Goal: Task Accomplishment & Management: Complete application form

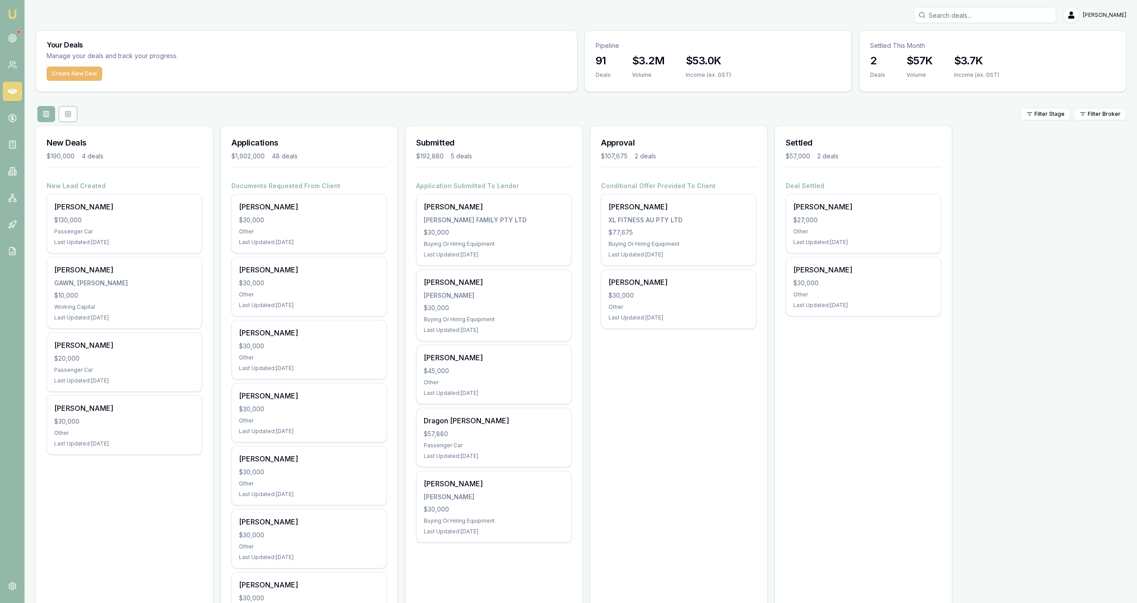
click at [91, 78] on button "Create New Deal" at bounding box center [74, 74] width 55 height 14
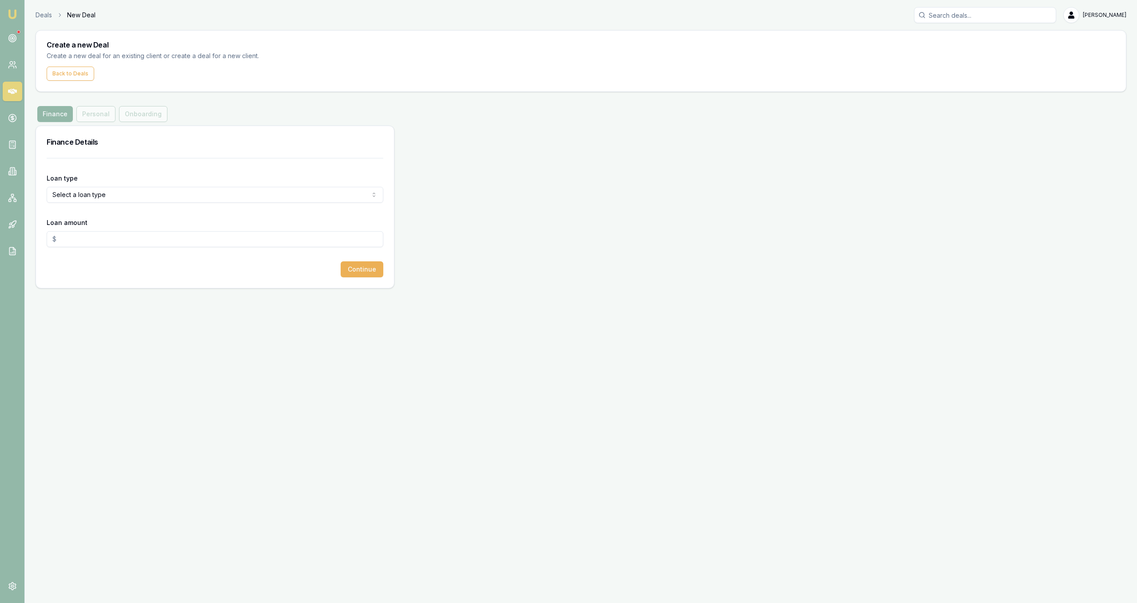
click at [186, 184] on div "Loan type Select a loan type Consumer Loan Consumer Asset Commercial Loan Comme…" at bounding box center [215, 188] width 337 height 30
click at [187, 192] on html "Emu Broker Deals New Deal Jackson Fanfulla Toggle Menu Create a new Deal Create…" at bounding box center [568, 301] width 1137 height 603
select select "COMMERCIAL_LOAN"
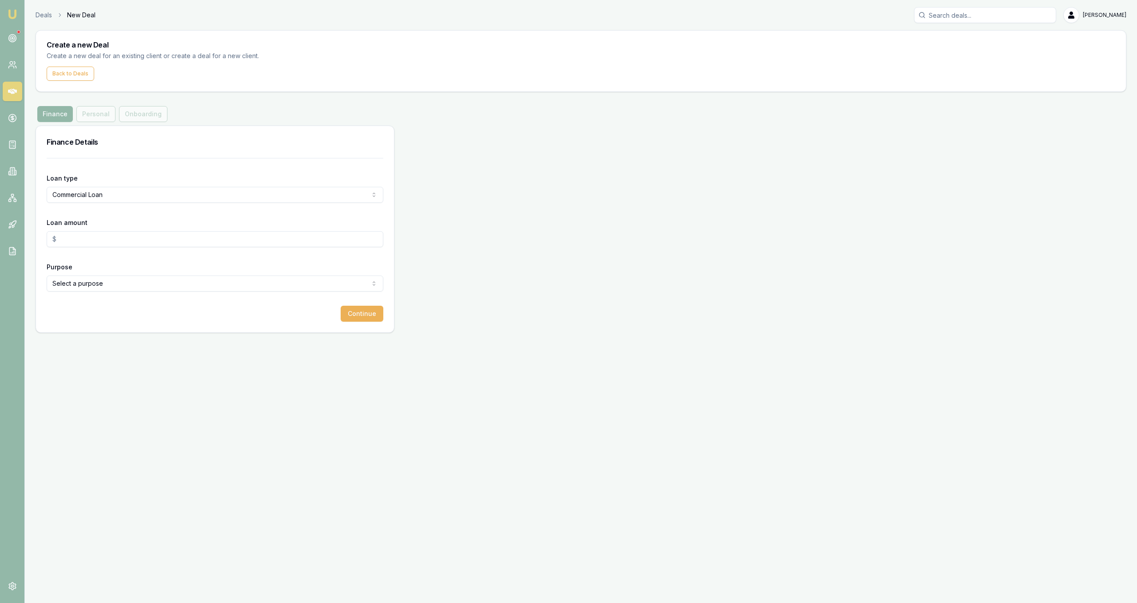
click at [97, 251] on form "Loan type Commercial Loan Consumer Loan Consumer Asset Commercial Loan Commerci…" at bounding box center [215, 240] width 337 height 164
click at [95, 237] on input "Loan amount" at bounding box center [215, 239] width 337 height 16
type input "$30,000.00"
click at [98, 278] on html "Emu Broker Deals New Deal Jackson Fanfulla Toggle Menu Create a new Deal Create…" at bounding box center [568, 301] width 1137 height 603
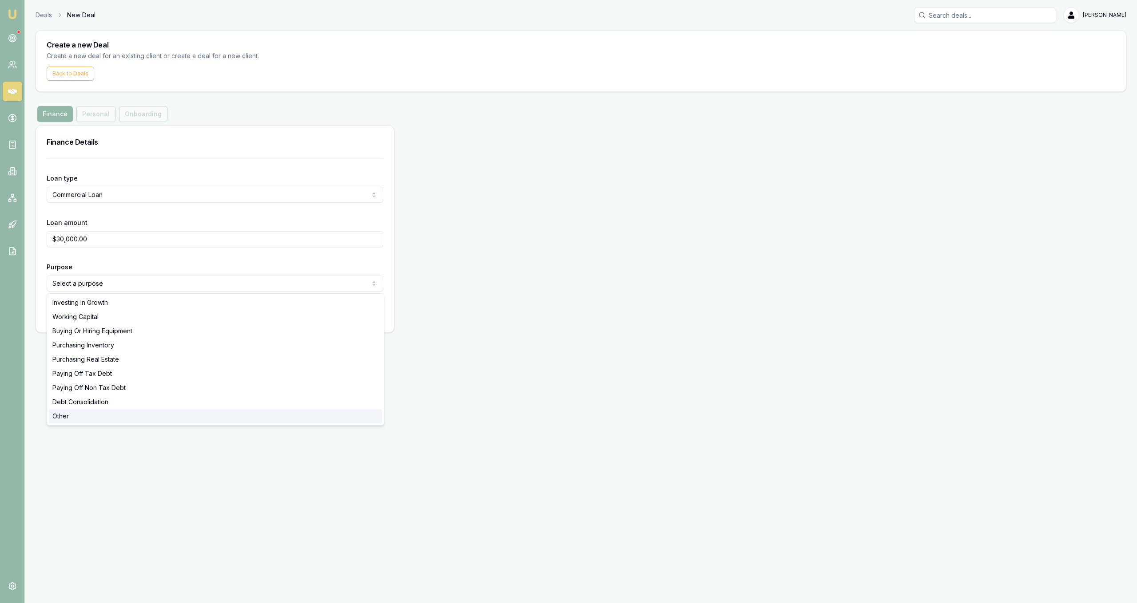
select select "OTHER"
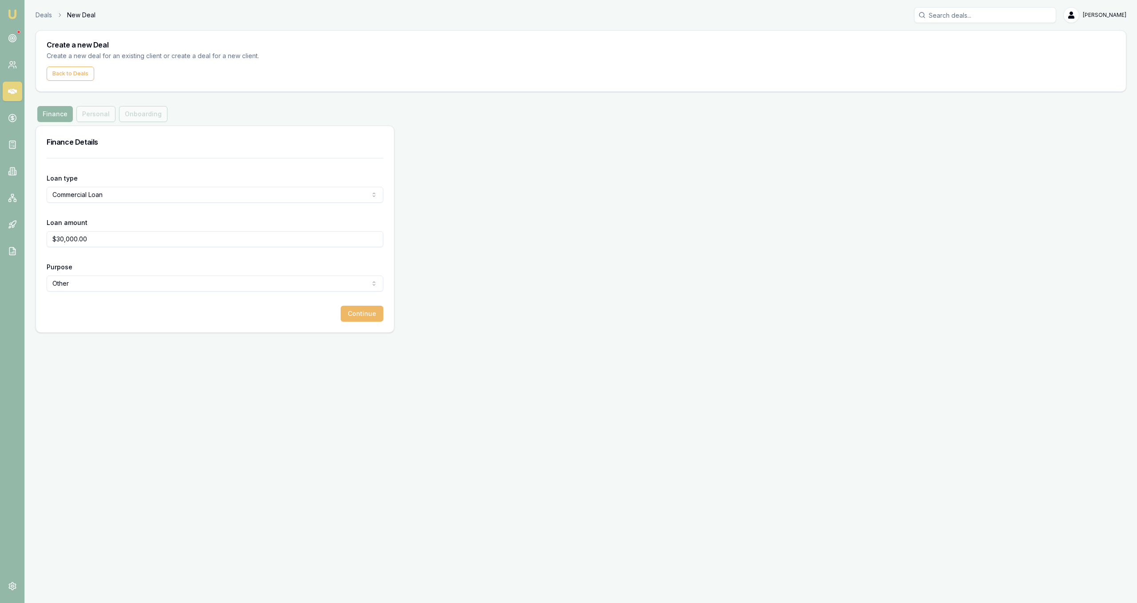
click at [359, 317] on button "Continue" at bounding box center [362, 314] width 43 height 16
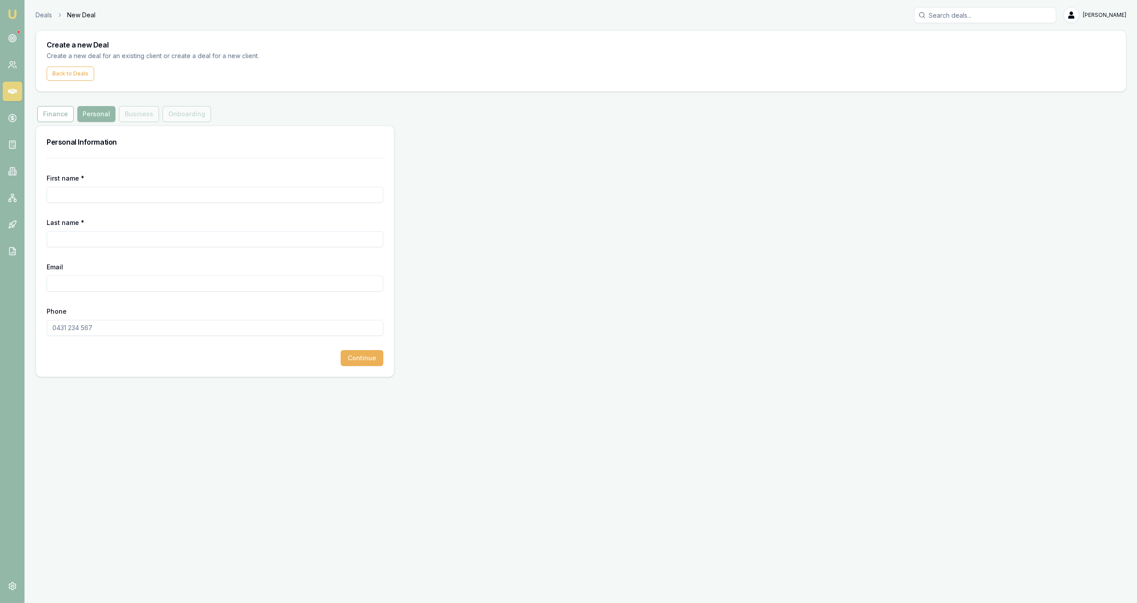
click at [146, 199] on input "First name *" at bounding box center [215, 195] width 337 height 16
type input "Craig"
click at [172, 237] on input "Last name *" at bounding box center [215, 239] width 337 height 16
type input "Henderson"
paste input "MARGARETANDCRAIG@yahoo.com"
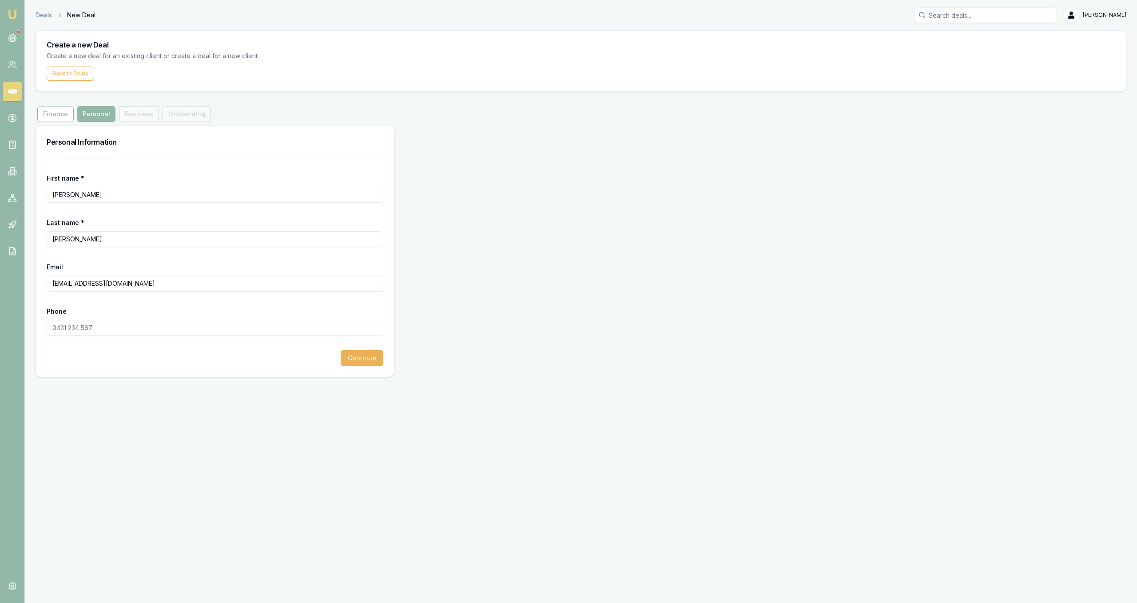
type input "MARGARETANDCRAIG@yahoo.com"
click at [75, 329] on input "Phone" at bounding box center [215, 328] width 337 height 16
paste input "0411 154 946"
type input "0411 154 946"
click at [61, 113] on button "Finance" at bounding box center [55, 114] width 36 height 16
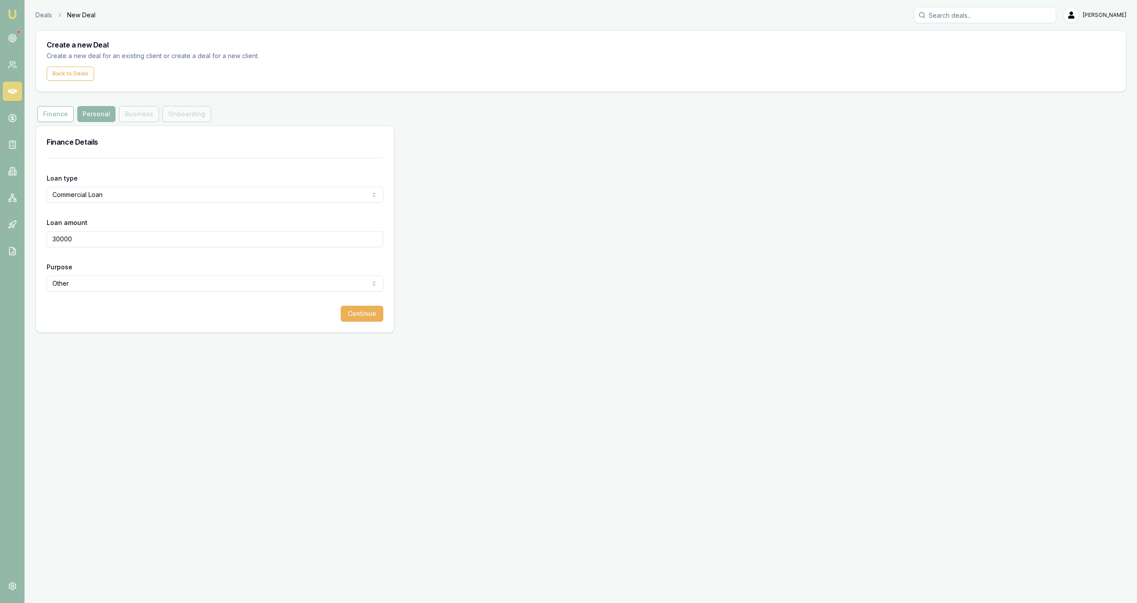
click at [95, 182] on div "Loan type Commercial Loan Consumer Loan Consumer Asset Commercial Loan Commerci…" at bounding box center [215, 188] width 337 height 30
click at [99, 192] on html "Emu Broker Deals New Deal Jackson Fanfulla Toggle Menu Create a new Deal Create…" at bounding box center [568, 301] width 1137 height 603
select select "CONSUMER_LOAN"
click at [378, 330] on div "Loan type Consumer Loan Consumer Loan Consumer Asset Commercial Loan Commercial…" at bounding box center [215, 245] width 358 height 174
click at [376, 324] on div "Loan type Consumer Loan Consumer Loan Consumer Asset Commercial Loan Commercial…" at bounding box center [215, 245] width 358 height 174
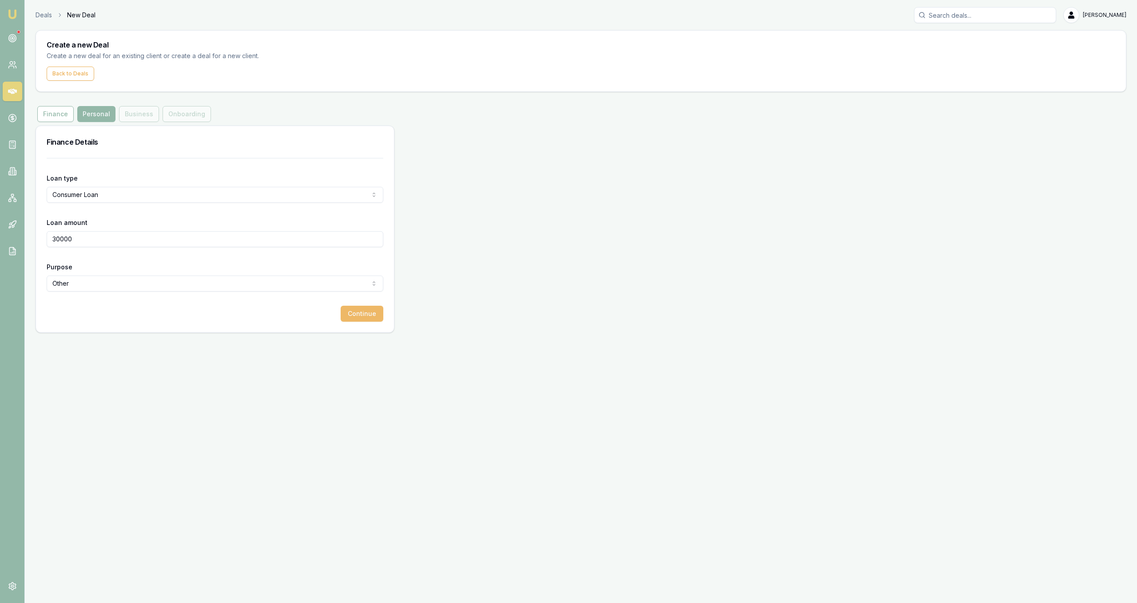
click at [378, 314] on button "Continue" at bounding box center [362, 314] width 43 height 16
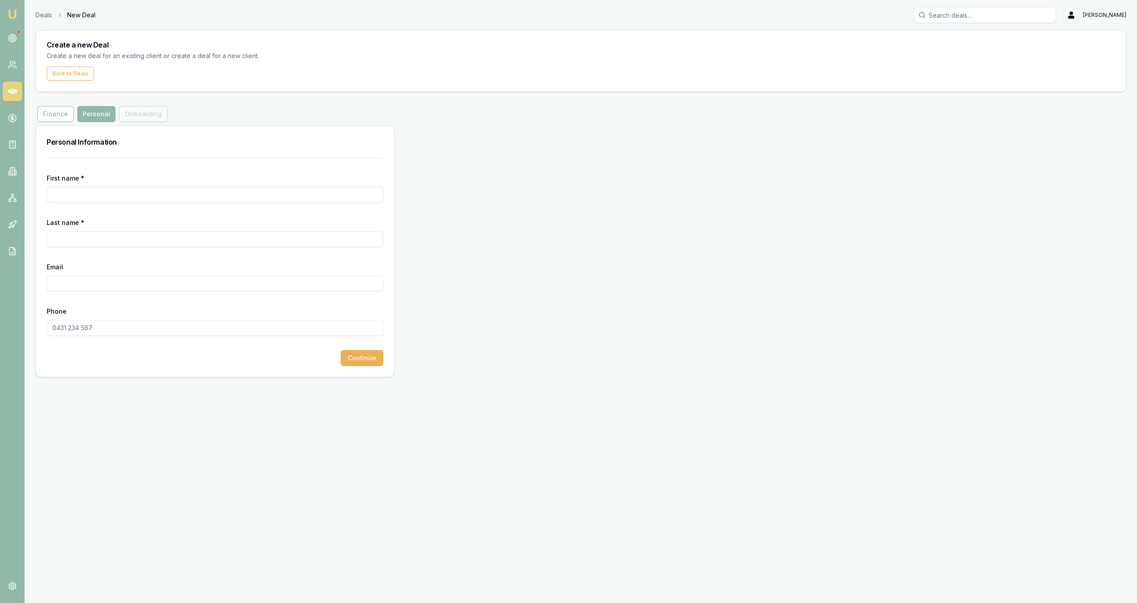
click at [271, 186] on div "First name *" at bounding box center [215, 188] width 337 height 30
click at [277, 199] on input "First name *" at bounding box center [215, 195] width 337 height 16
type input "Craig"
type input "Henderson"
paste input "0411154946"
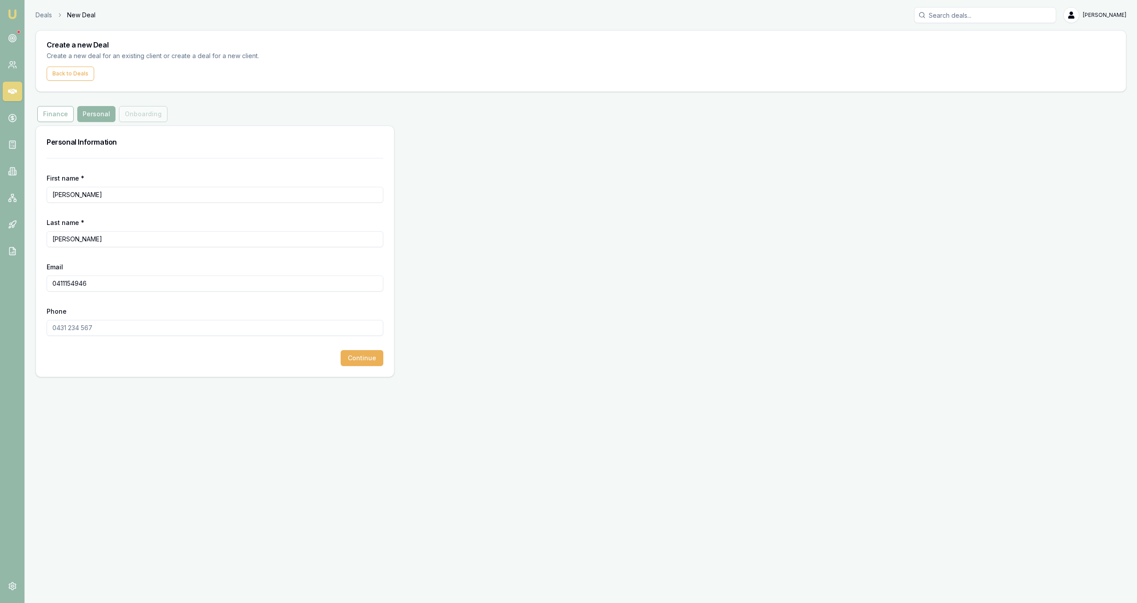
type input "0411154946"
paste input "0411 154 946"
type input "0411 154 946"
click at [131, 281] on input "0411154946" at bounding box center [215, 284] width 337 height 16
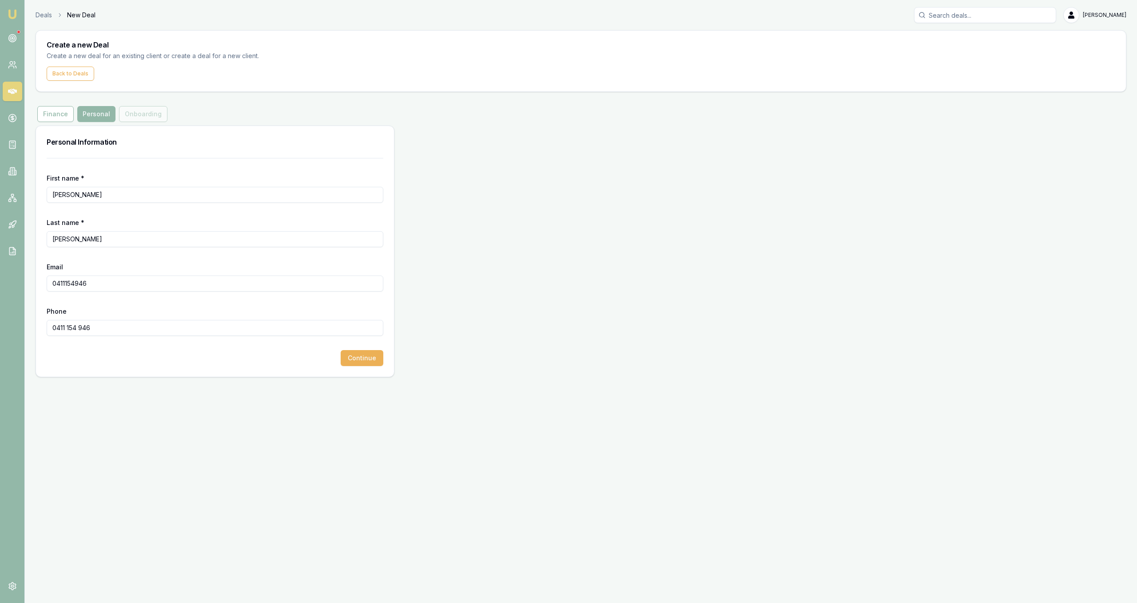
click at [131, 281] on input "0411154946" at bounding box center [215, 284] width 337 height 16
paste input "MARGARETANDCRAIG@yahoo.com"
type input "MARGARETANDCRAIG@yahoo.com"
click at [362, 364] on button "Continue" at bounding box center [362, 358] width 43 height 16
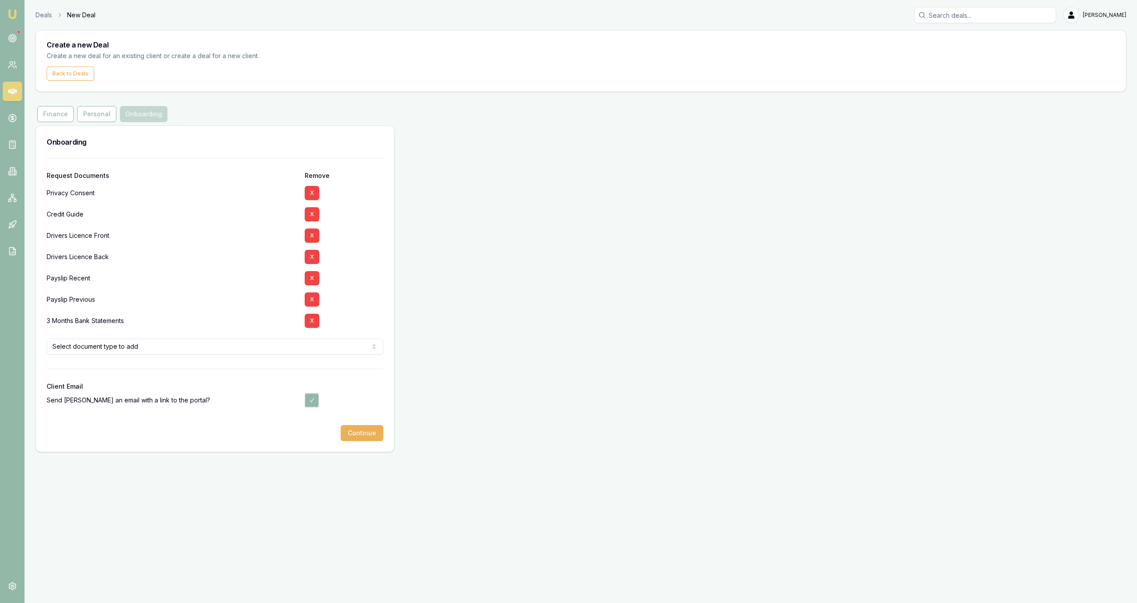
click at [393, 281] on div "Request Documents Remove Privacy Consent X Credit Guide X Drivers Licence Front…" at bounding box center [215, 305] width 358 height 294
click at [309, 277] on button "X" at bounding box center [312, 278] width 15 height 14
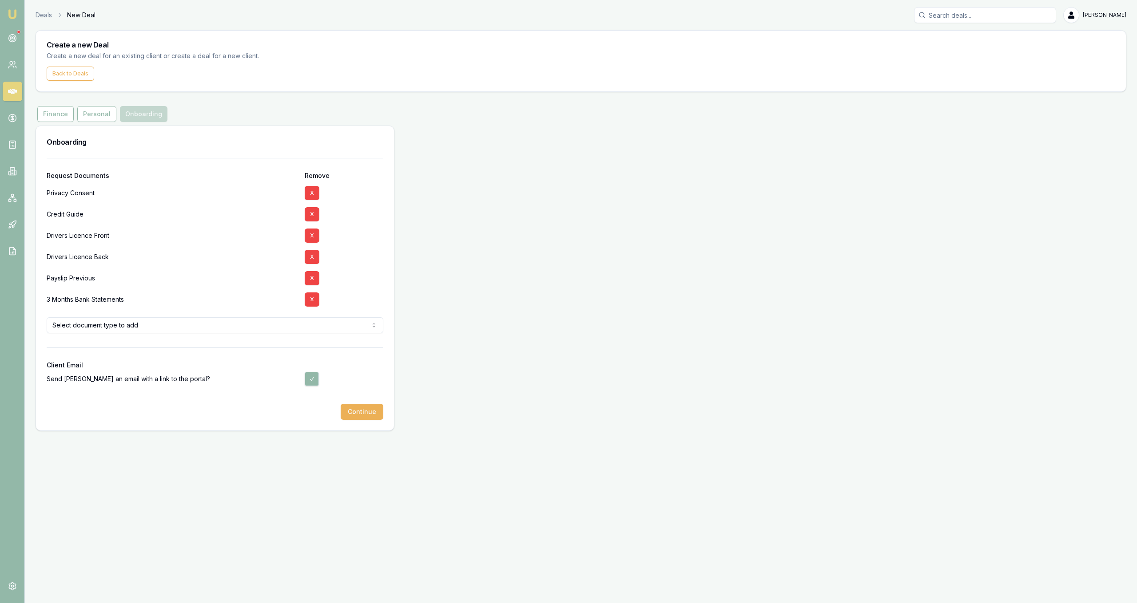
click at [309, 277] on button "X" at bounding box center [312, 278] width 15 height 14
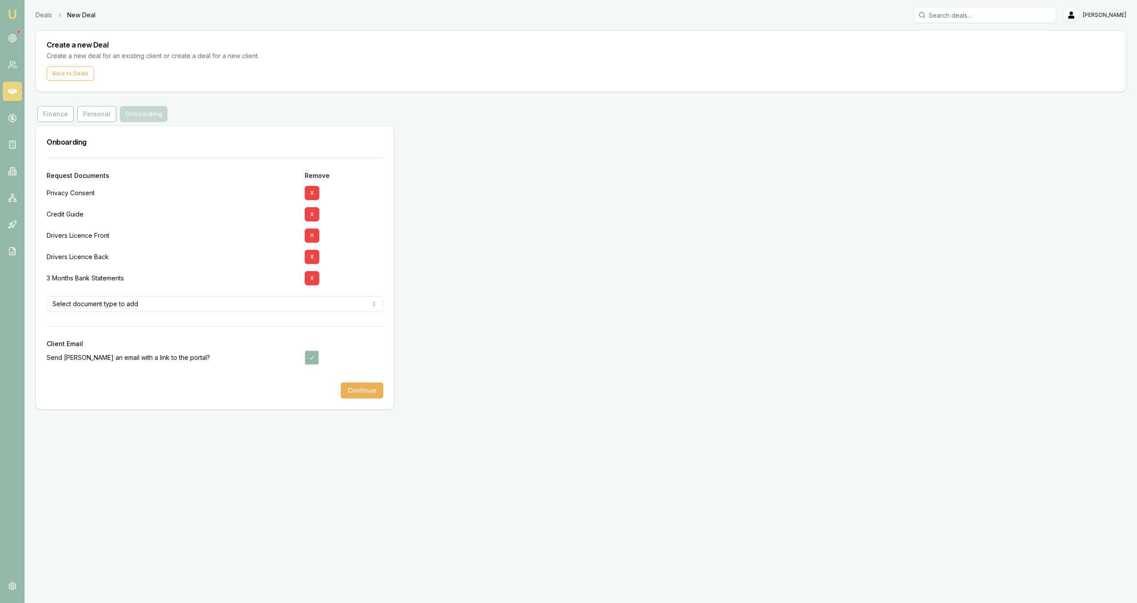
click at [309, 277] on button "X" at bounding box center [312, 278] width 15 height 14
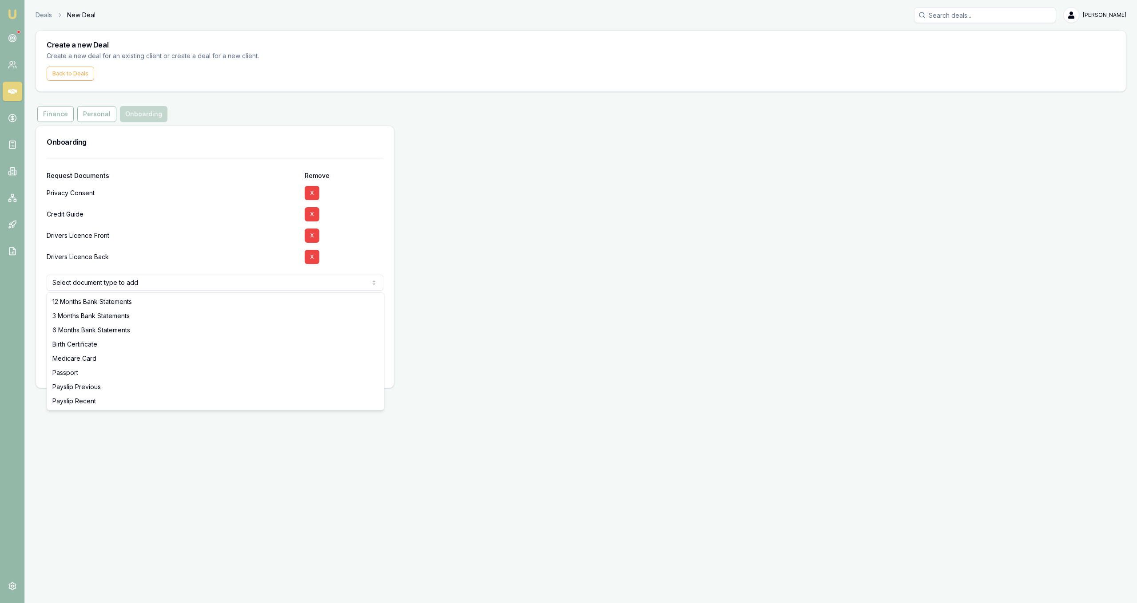
click at [292, 288] on html "Emu Broker Deals New Deal Jackson Fanfulla Toggle Menu Create a new Deal Create…" at bounding box center [568, 301] width 1137 height 603
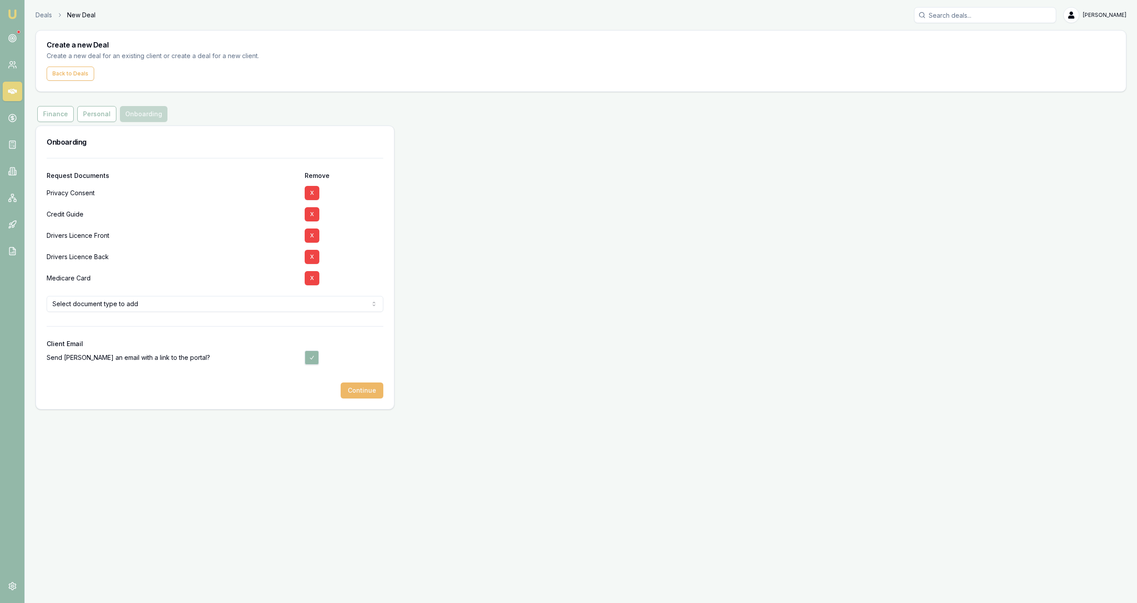
click at [364, 395] on button "Continue" at bounding box center [362, 391] width 43 height 16
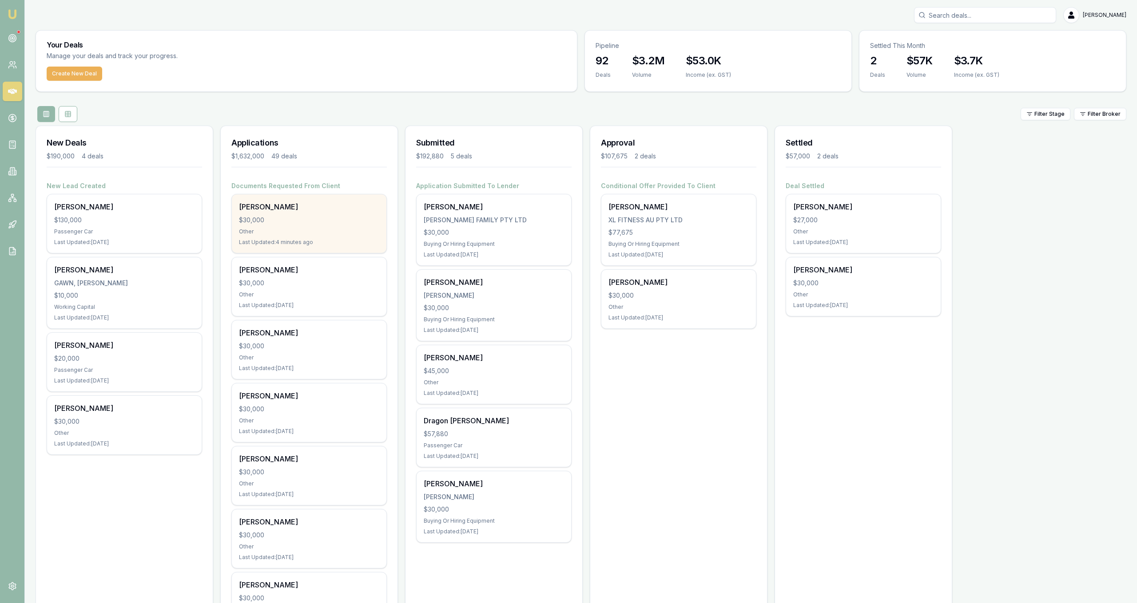
click at [316, 228] on div "Craig Henderson $30,000 Other Last Updated: 4 minutes ago" at bounding box center [309, 223] width 154 height 59
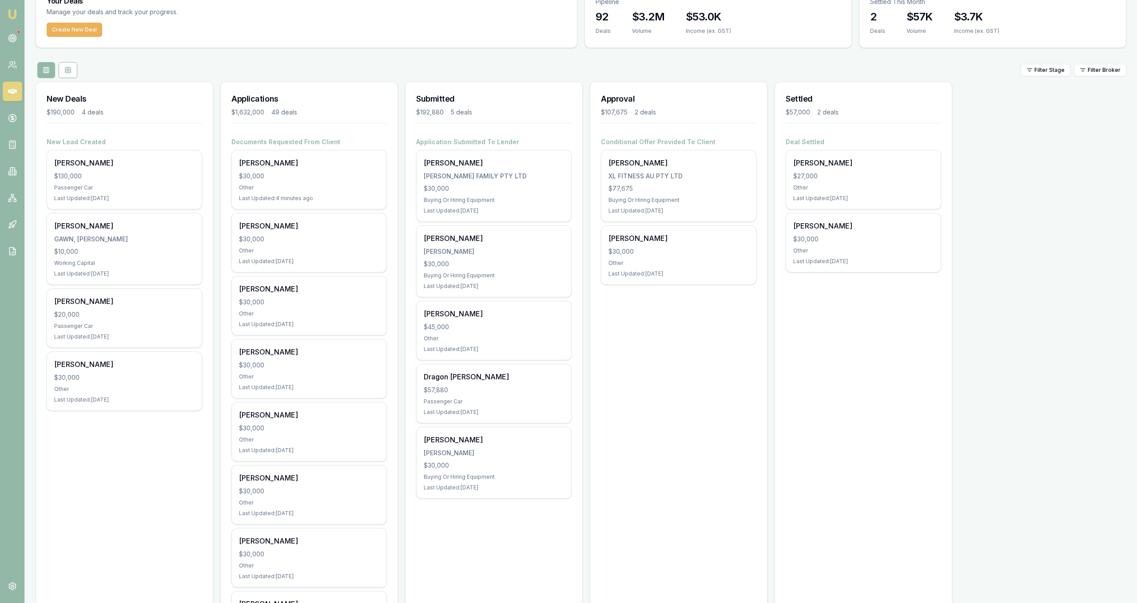
scroll to position [44, 0]
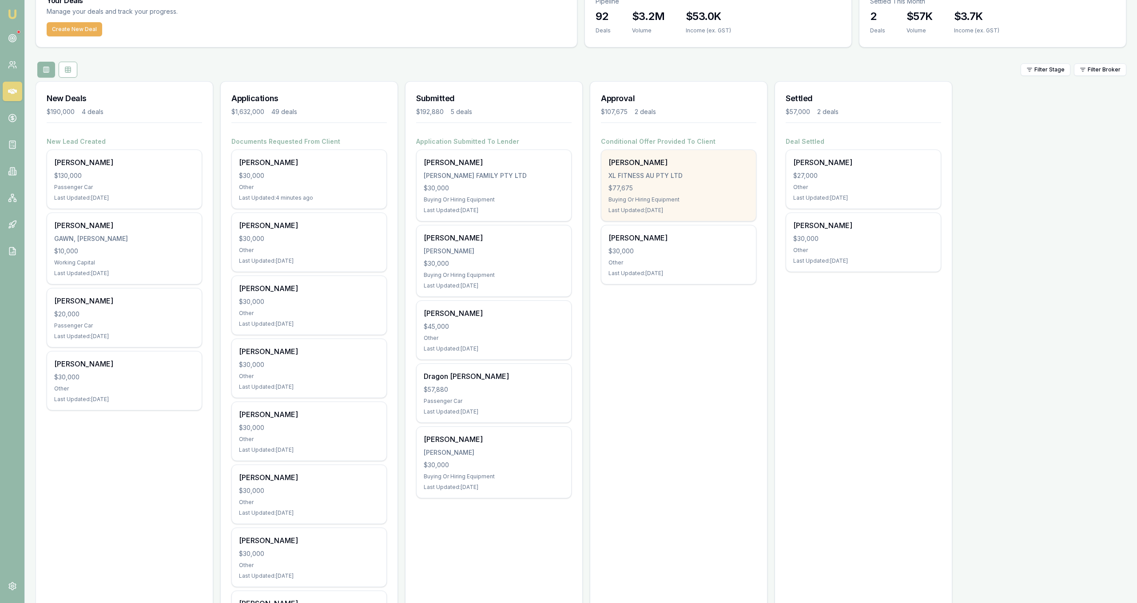
click at [715, 178] on div "XL FITNESS AU PTY LTD" at bounding box center [678, 175] width 140 height 9
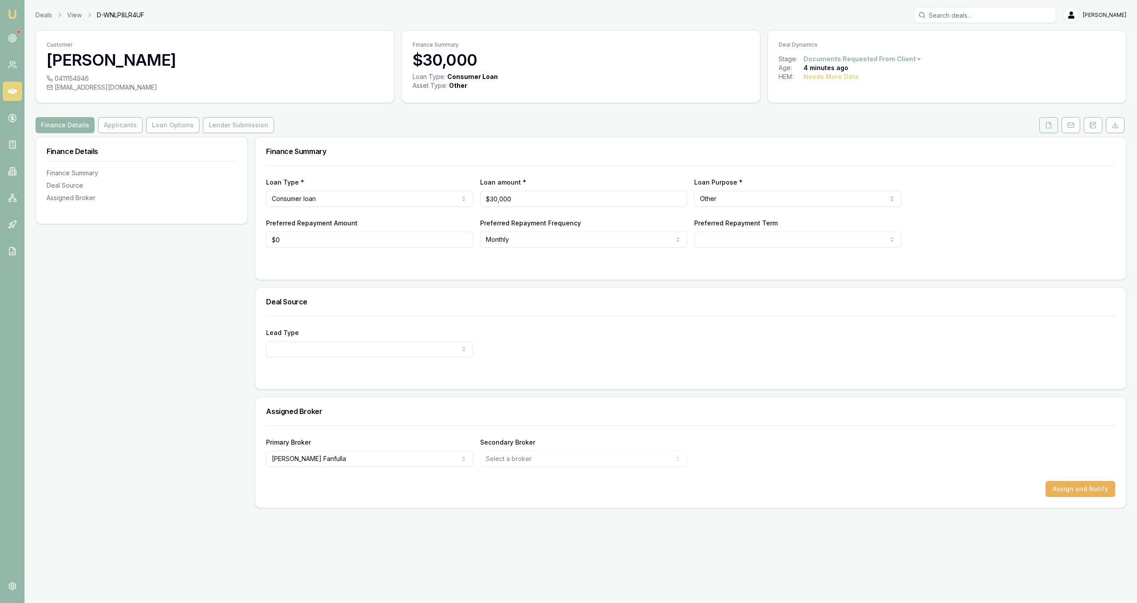
click at [1055, 125] on button at bounding box center [1048, 125] width 19 height 16
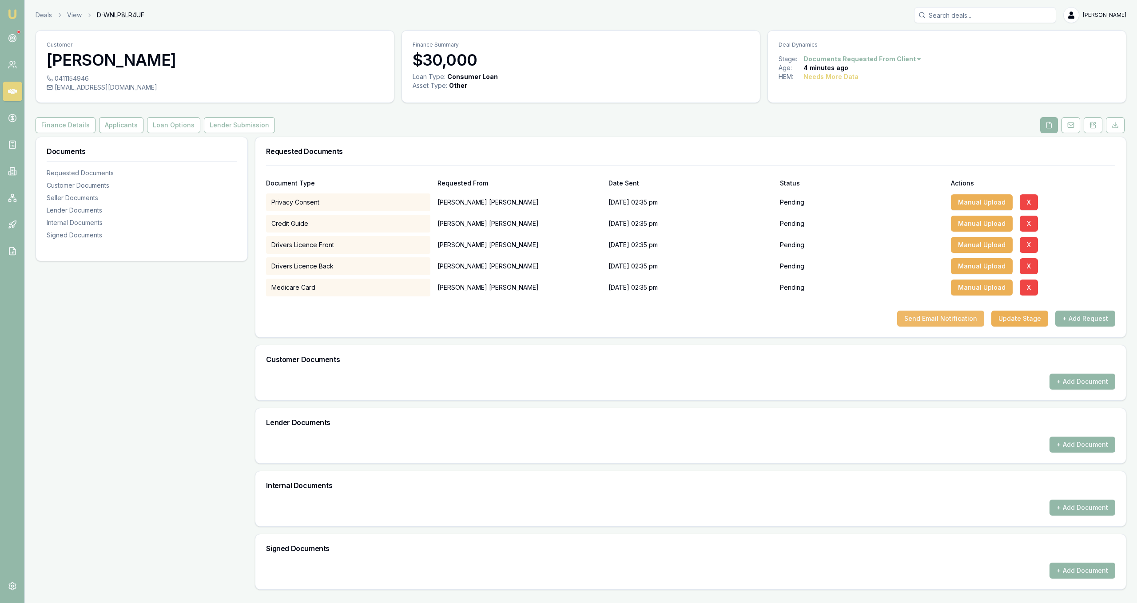
click at [951, 318] on button "Send Email Notification" at bounding box center [940, 319] width 87 height 16
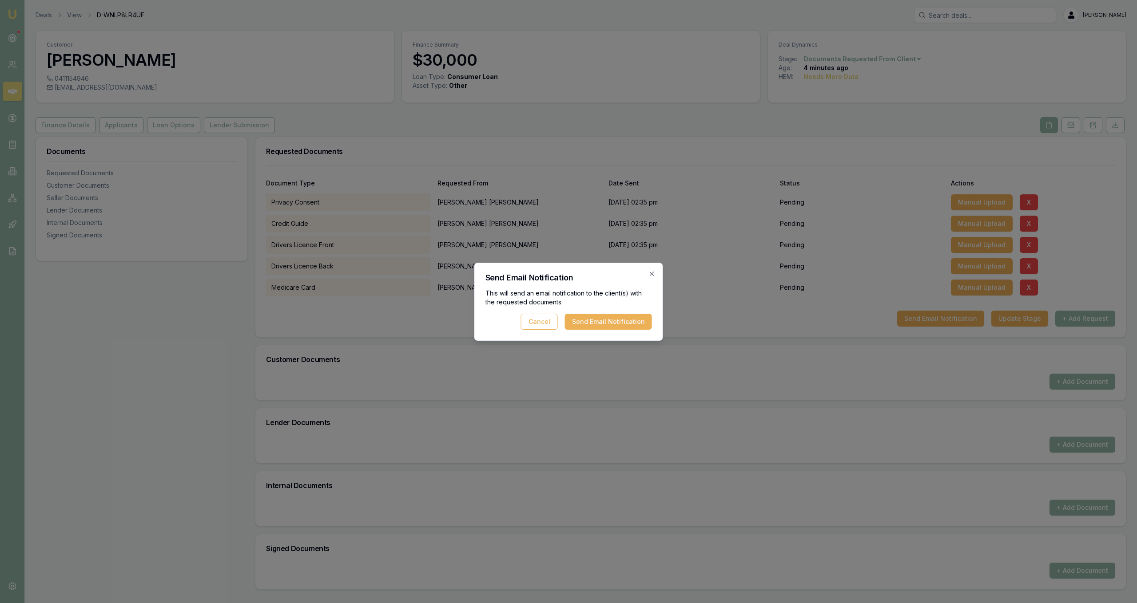
click at [655, 317] on div "Send Email Notification This will send an email notification to the client(s) w…" at bounding box center [568, 302] width 189 height 78
click at [647, 322] on button "Send Email Notification" at bounding box center [608, 322] width 87 height 16
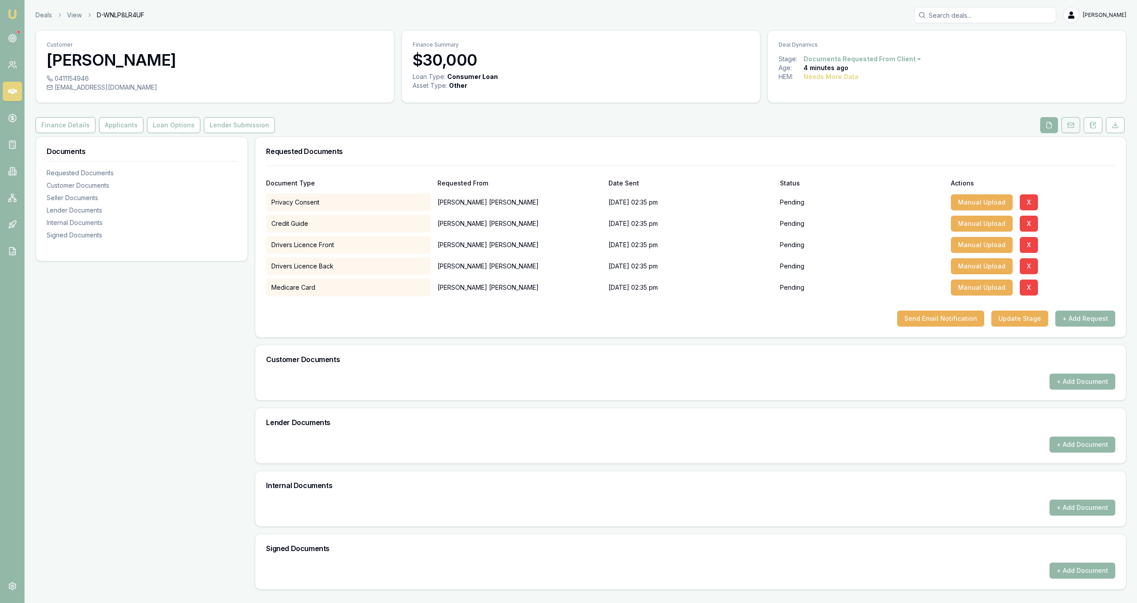
click at [1067, 125] on rect at bounding box center [1070, 125] width 6 height 5
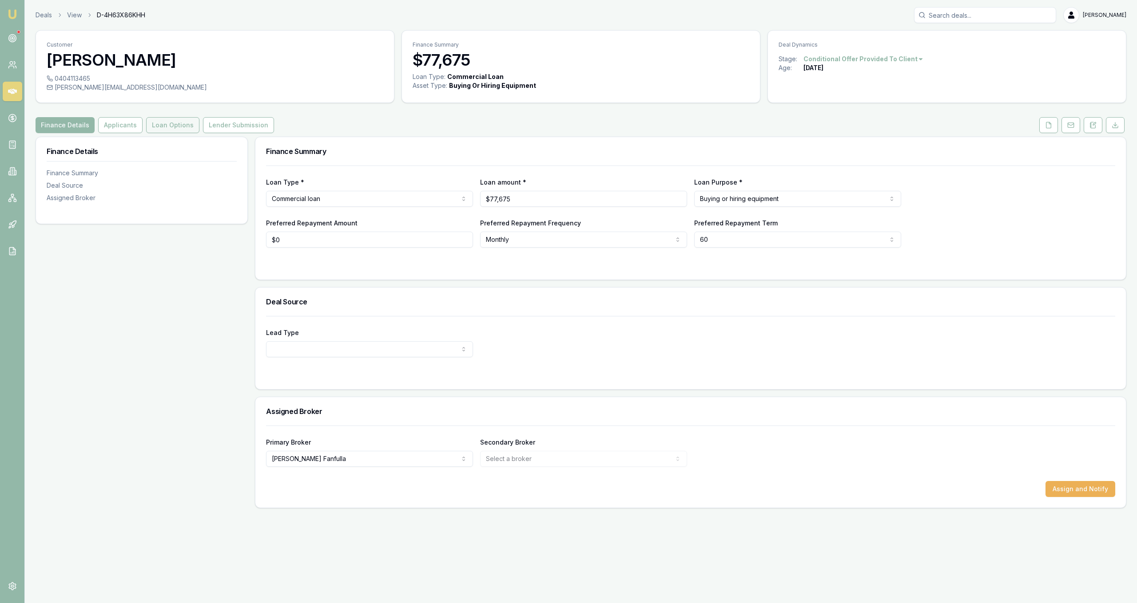
click at [168, 122] on button "Loan Options" at bounding box center [172, 125] width 53 height 16
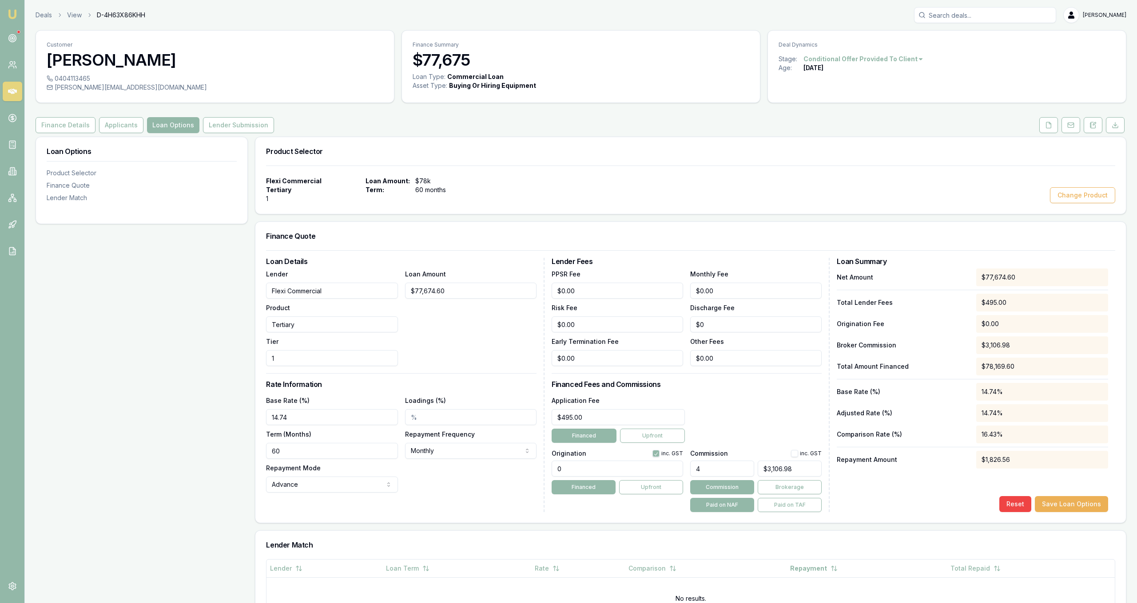
click at [122, 263] on div "Loan Options Product Selector Finance Quote Lender Match" at bounding box center [142, 398] width 212 height 523
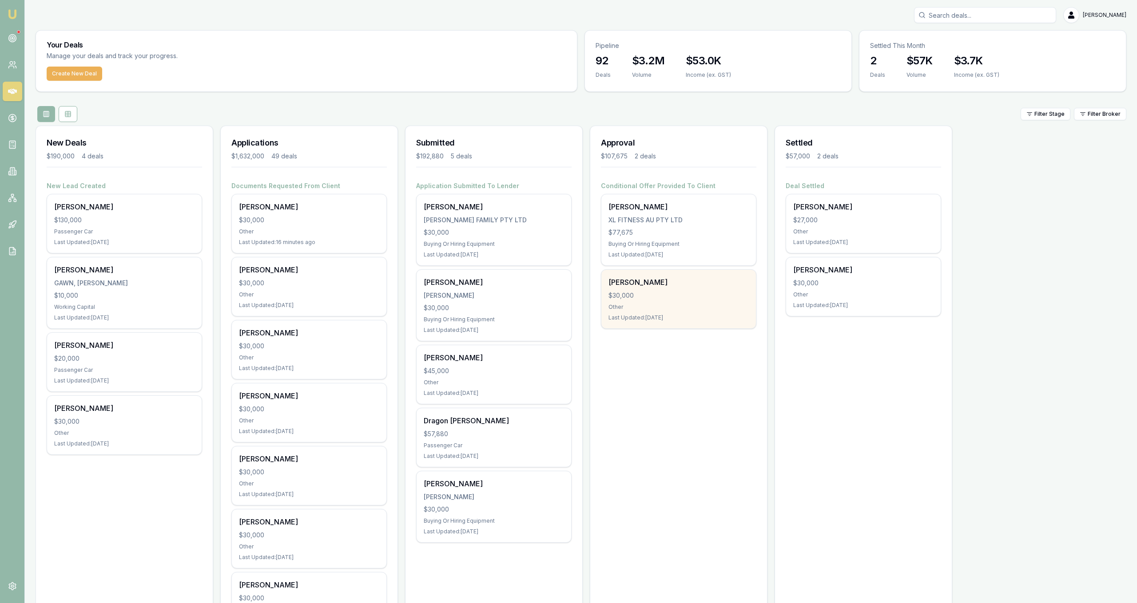
click at [728, 285] on div "[PERSON_NAME]" at bounding box center [678, 282] width 140 height 11
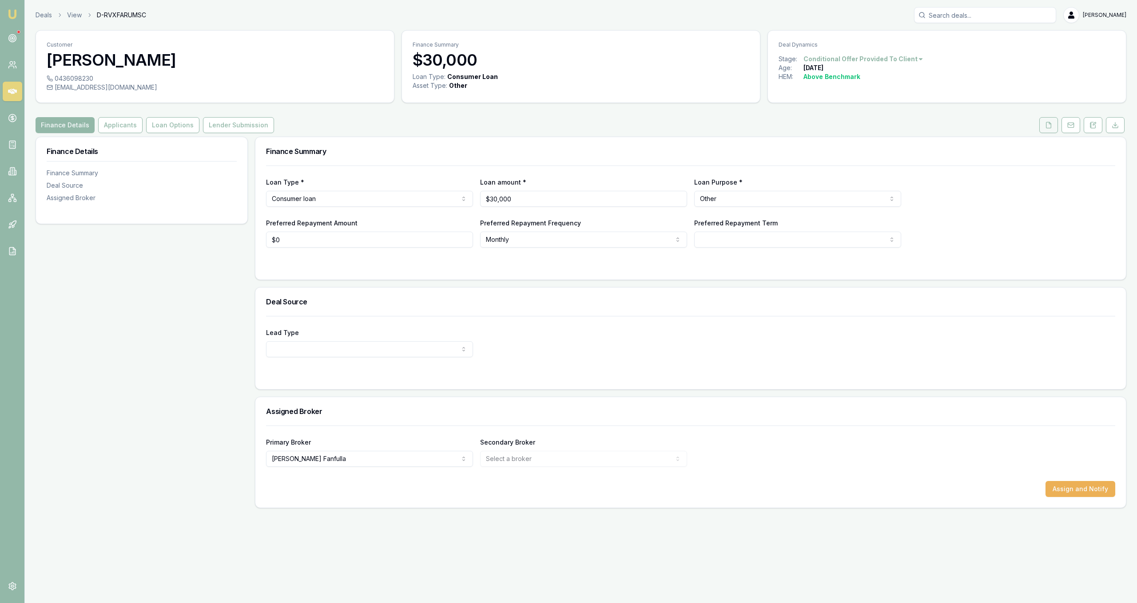
click at [1049, 128] on icon at bounding box center [1048, 125] width 5 height 6
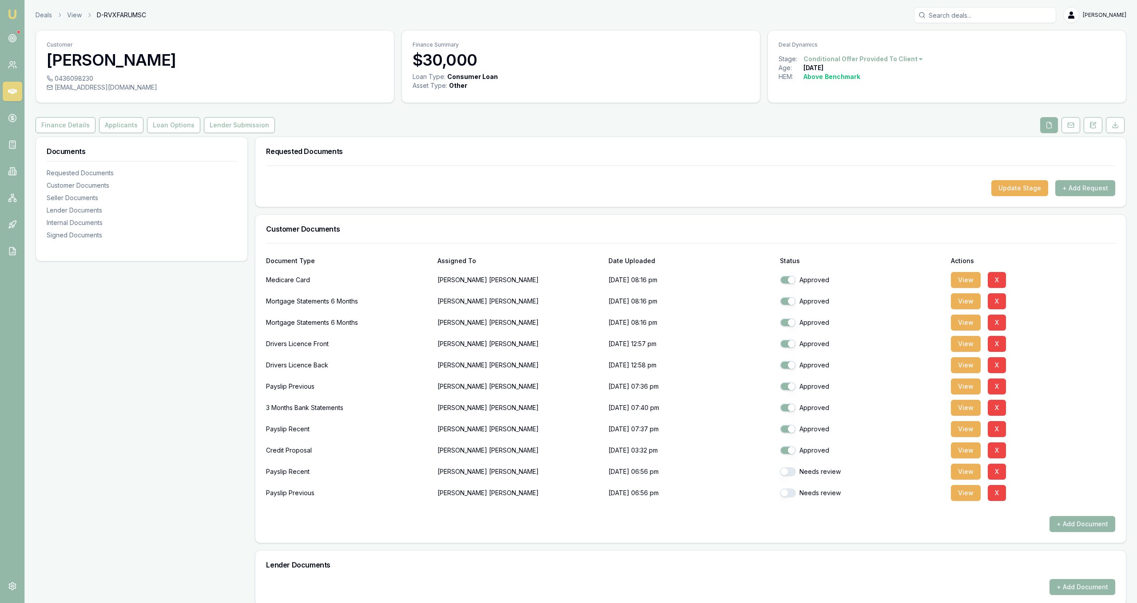
click at [780, 474] on div "Needs review" at bounding box center [862, 471] width 164 height 9
click at [786, 475] on button "button" at bounding box center [788, 471] width 16 height 9
click at [787, 498] on div "Needs review" at bounding box center [862, 493] width 164 height 18
click at [779, 513] on div at bounding box center [690, 509] width 849 height 14
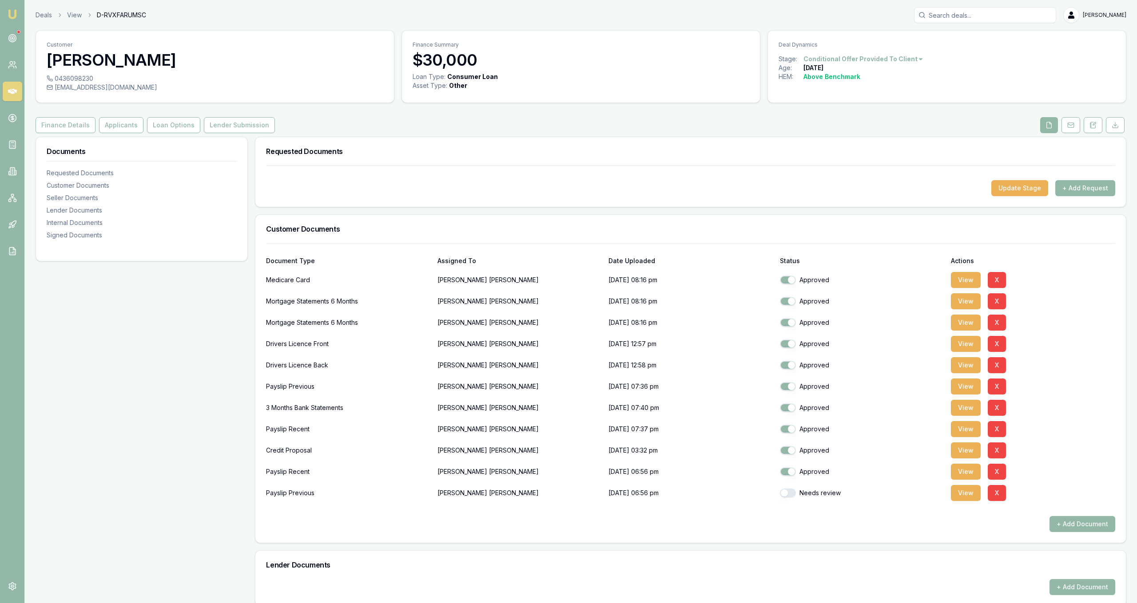
checkbox input "false"
click at [788, 493] on button "button" at bounding box center [788, 493] width 16 height 9
checkbox input "false"
click at [791, 471] on button "button" at bounding box center [788, 471] width 16 height 9
checkbox input "true"
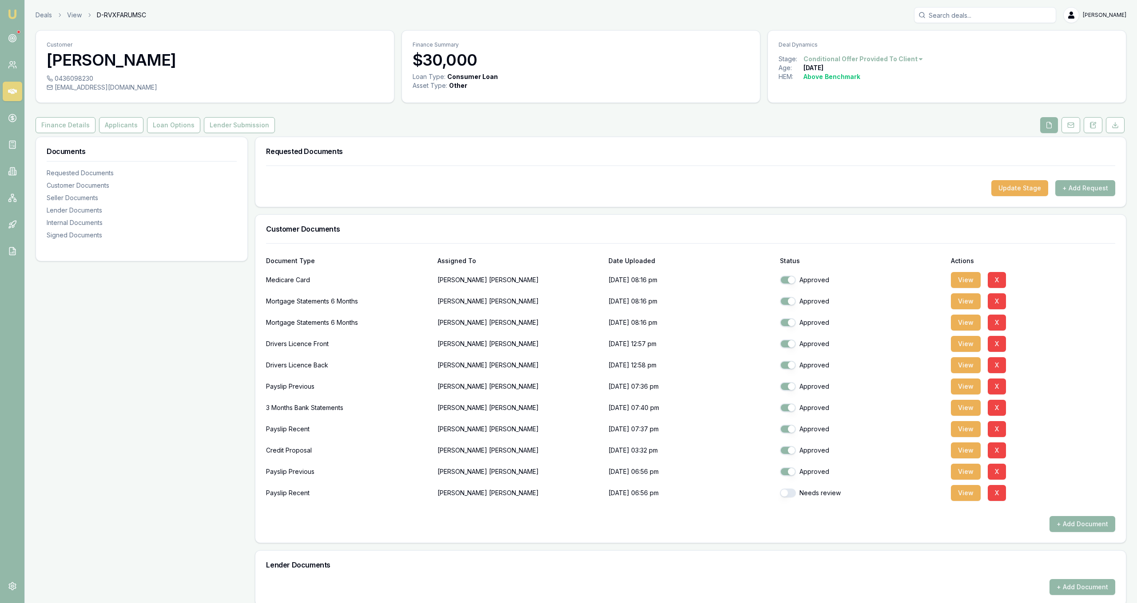
click at [788, 491] on button "button" at bounding box center [788, 493] width 16 height 9
checkbox input "true"
